Goal: Find contact information: Find contact information

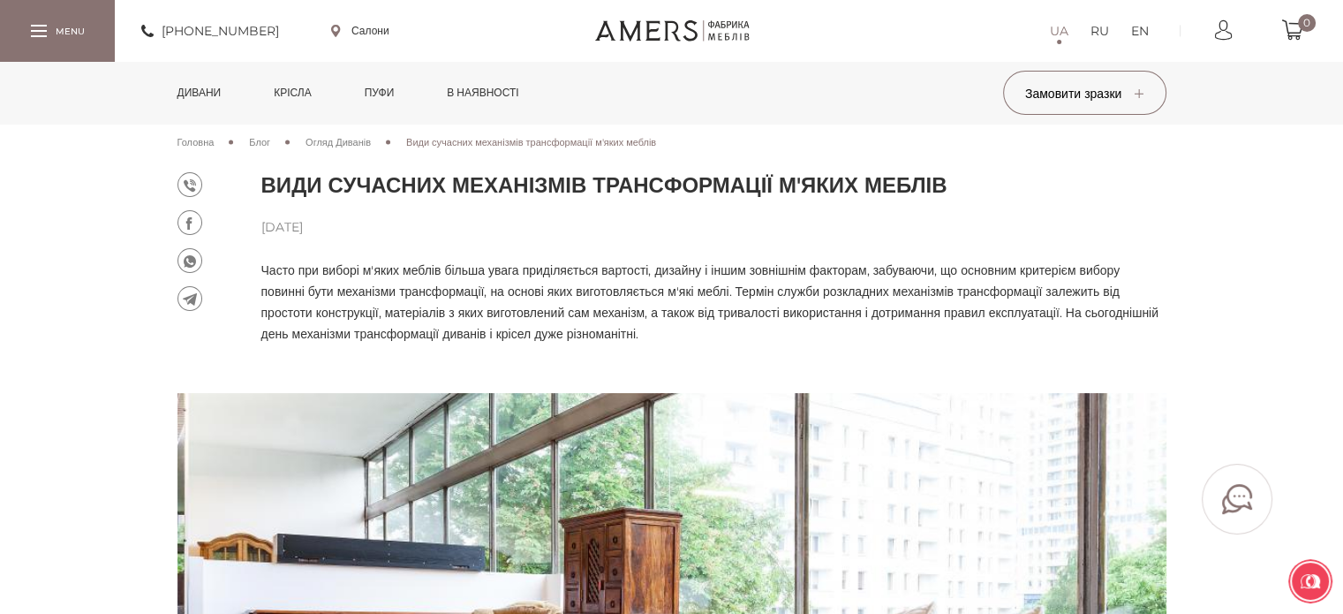
click at [699, 24] on link at bounding box center [671, 30] width 155 height 21
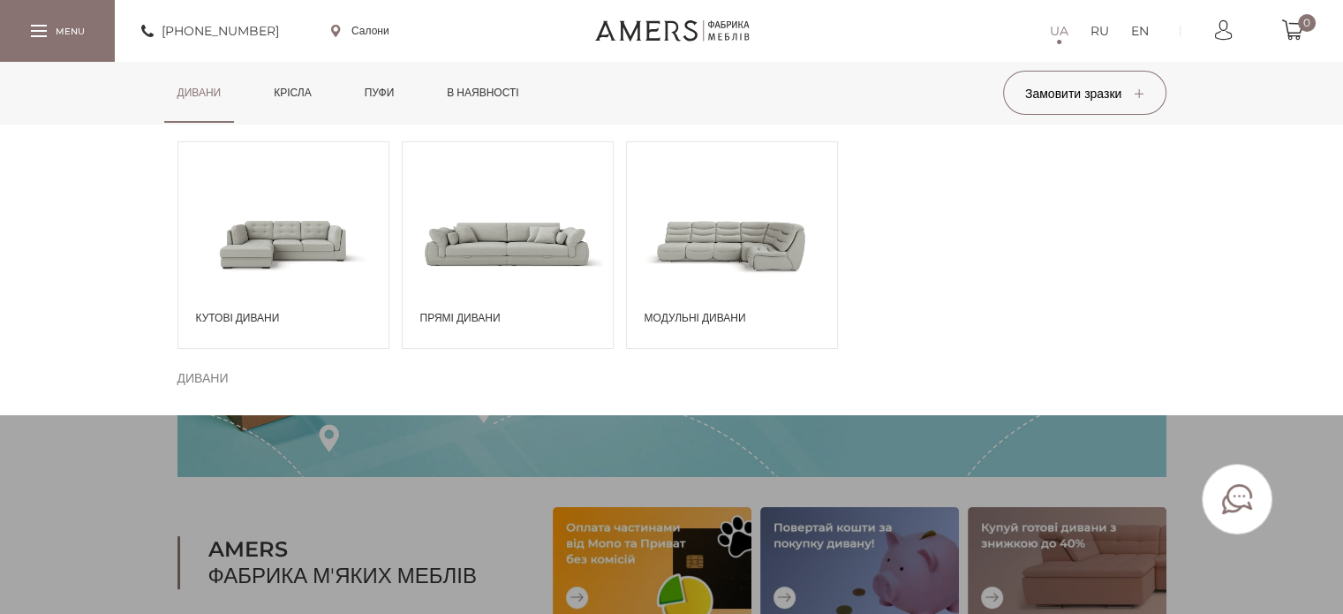
click at [529, 261] on span at bounding box center [508, 243] width 210 height 123
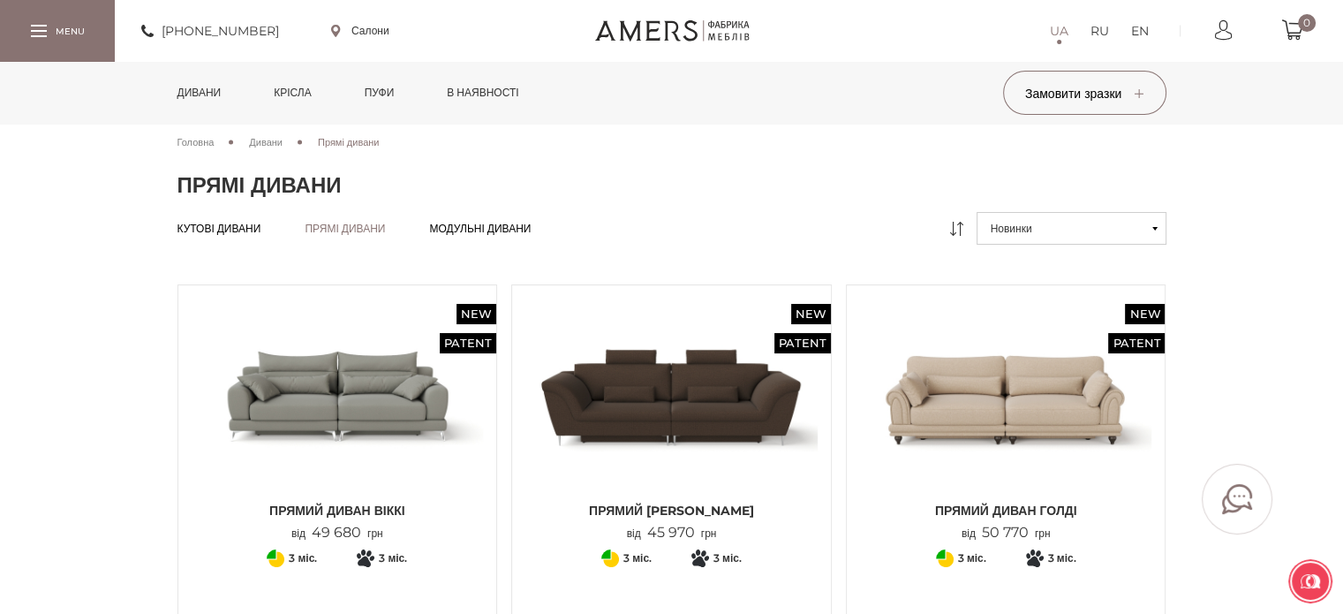
click at [375, 33] on link "Салони" at bounding box center [360, 31] width 58 height 16
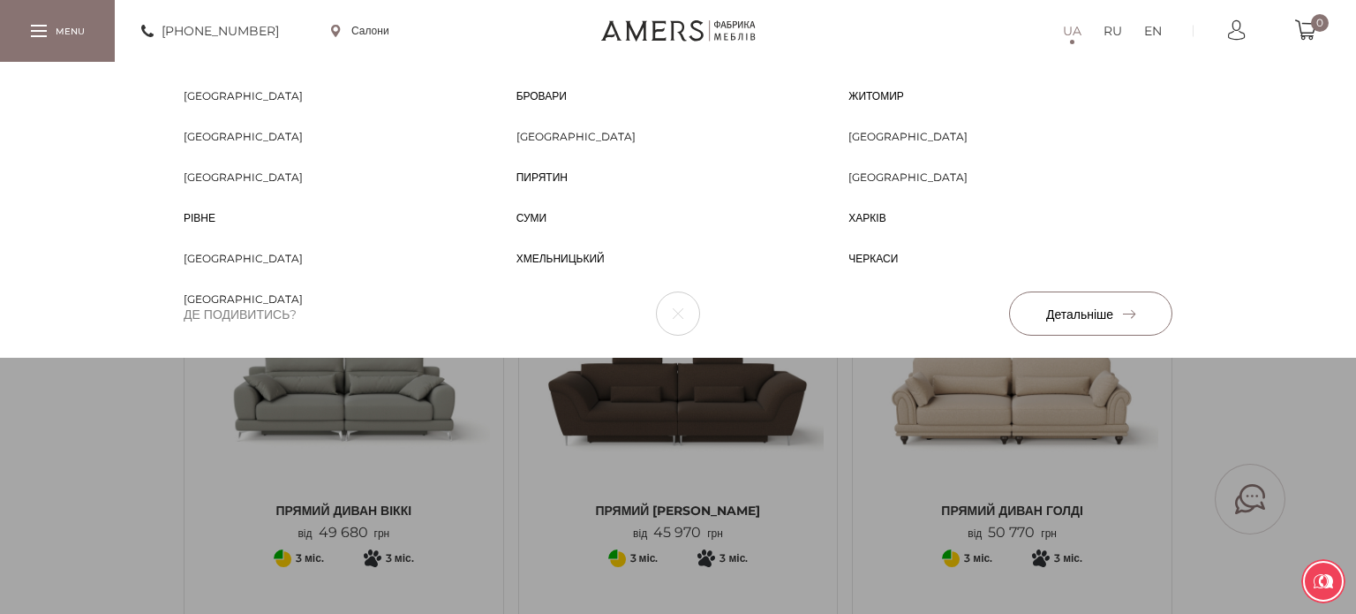
click at [1180, 358] on div "[GEOGRAPHIC_DATA] [PERSON_NAME] [PERSON_NAME] [GEOGRAPHIC_DATA] [GEOGRAPHIC_DAT…" at bounding box center [678, 210] width 1356 height 296
click at [366, 30] on link "Салони" at bounding box center [360, 31] width 58 height 16
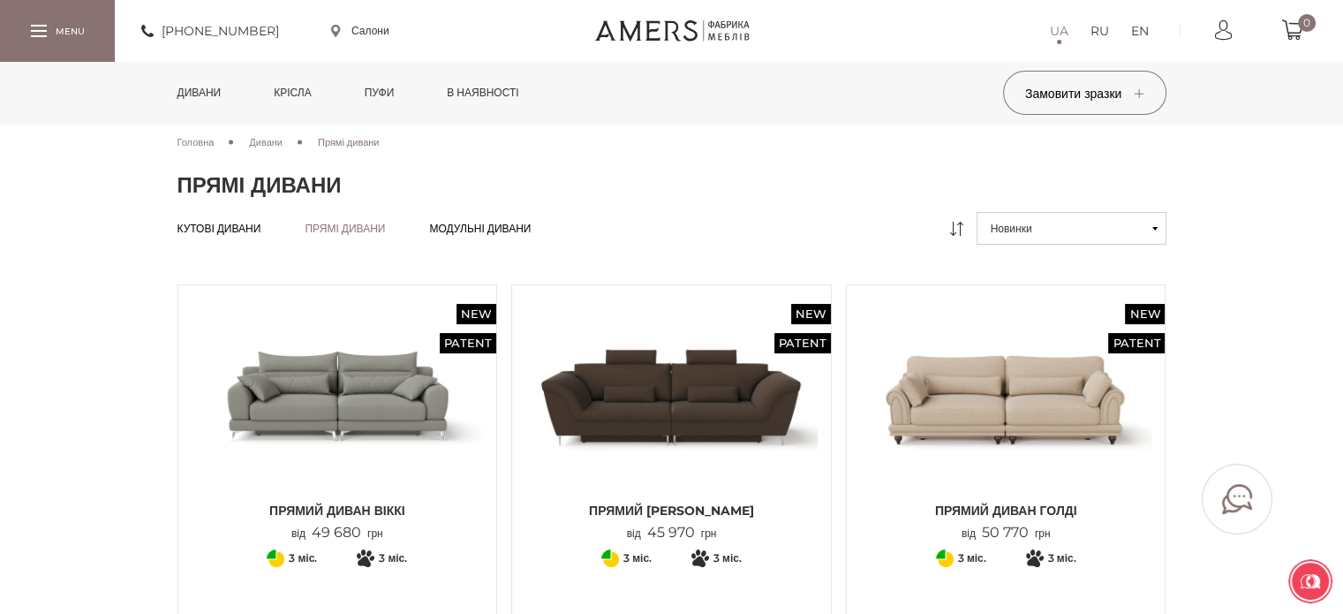
click at [42, 26] on div at bounding box center [57, 30] width 115 height 61
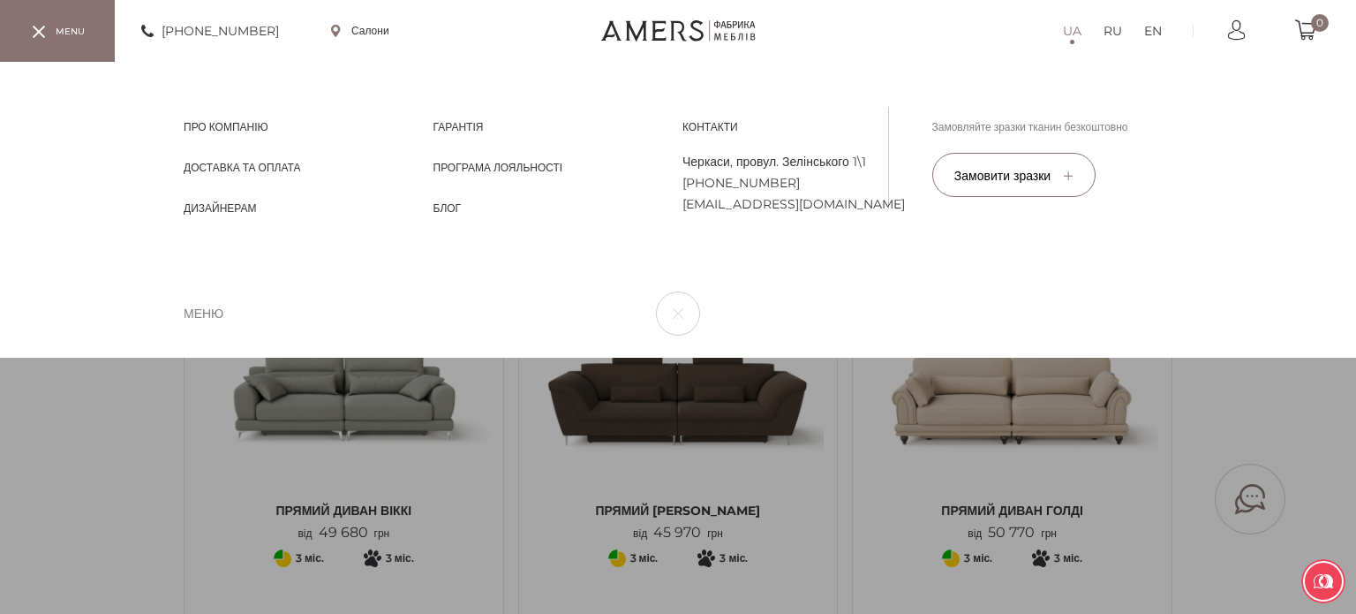
click at [713, 135] on span "Контакти" at bounding box center [710, 143] width 56 height 16
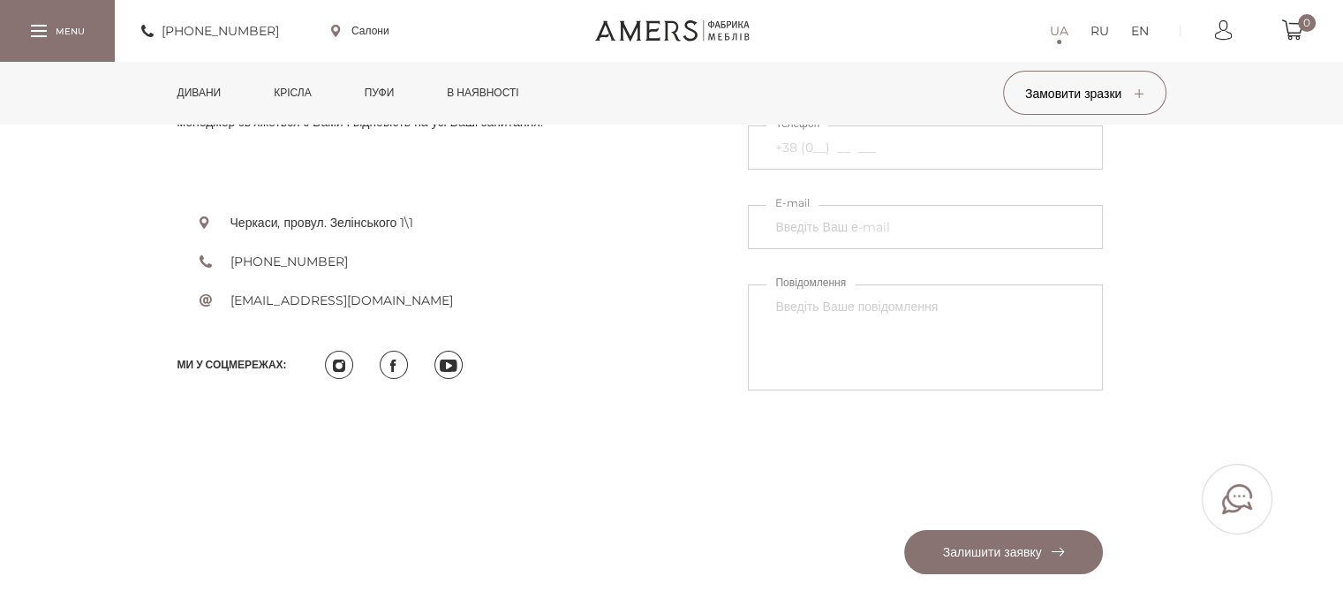
scroll to position [618, 0]
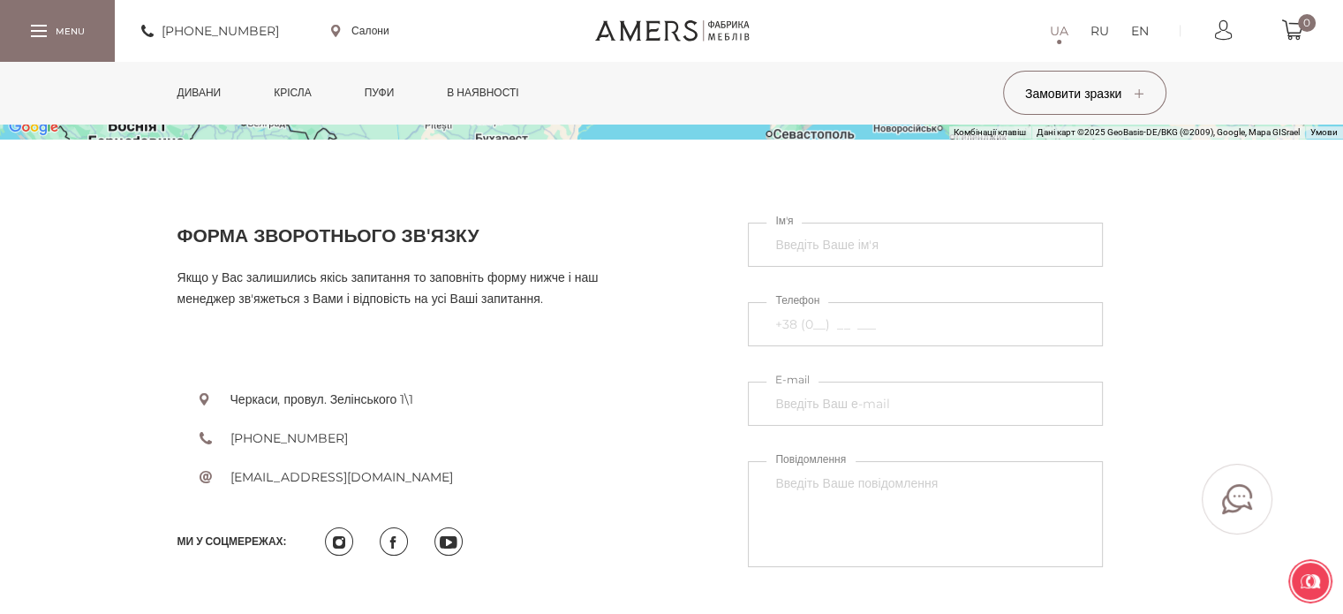
drag, startPoint x: 399, startPoint y: 476, endPoint x: 231, endPoint y: 458, distance: 168.7
click at [229, 460] on ul "Черкаси, провул. Зелінського 1\1 +380737005770 amers_mebel@ukr.net" at bounding box center [417, 418] width 481 height 218
copy link "[EMAIL_ADDRESS][DOMAIN_NAME]"
